Goal: Entertainment & Leisure: Consume media (video, audio)

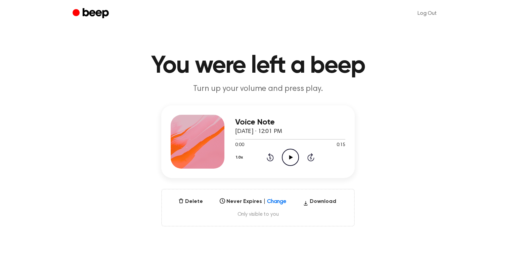
click at [270, 215] on span "Only visible to you" at bounding box center [258, 214] width 176 height 7
click at [259, 213] on span "Only visible to you" at bounding box center [258, 214] width 176 height 7
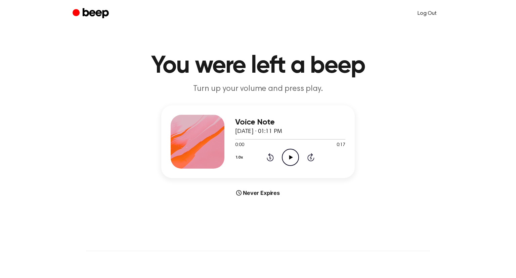
click at [433, 13] on link "Log Out" at bounding box center [427, 13] width 33 height 16
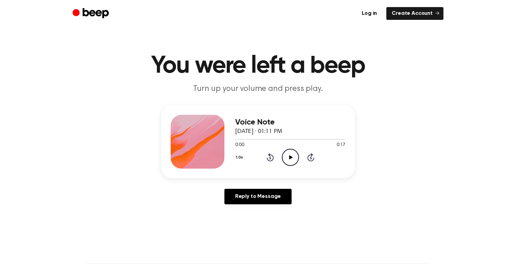
click at [291, 154] on icon "Play Audio" at bounding box center [290, 157] width 17 height 17
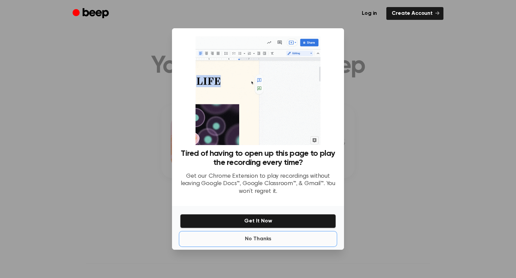
click at [264, 239] on button "No Thanks" at bounding box center [258, 238] width 156 height 13
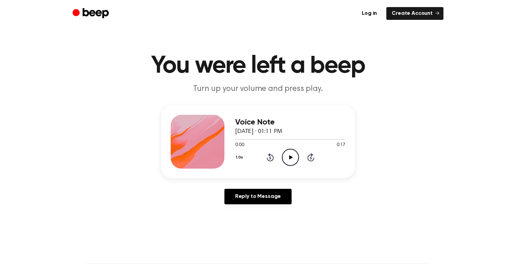
click at [292, 159] on icon "Play Audio" at bounding box center [290, 157] width 17 height 17
click at [291, 162] on icon "Pause Audio" at bounding box center [290, 157] width 17 height 17
click at [295, 159] on icon "Play Audio" at bounding box center [290, 157] width 17 height 17
